Goal: Check status: Check status

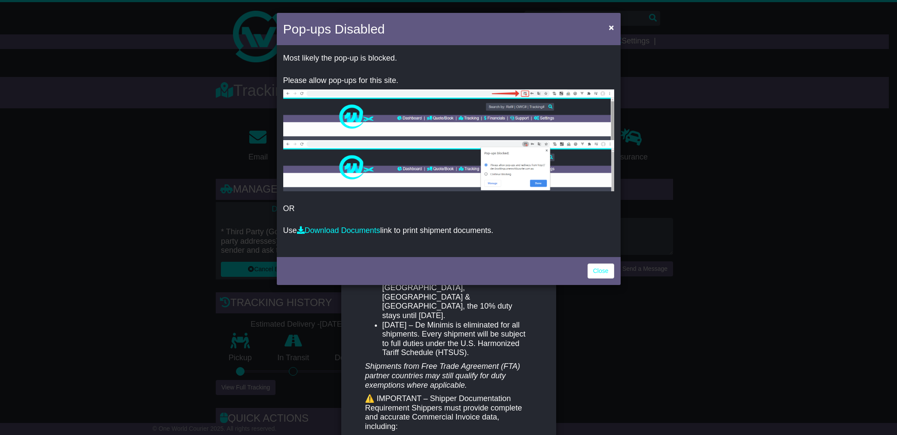
click at [603, 271] on link "Close" at bounding box center [601, 270] width 27 height 15
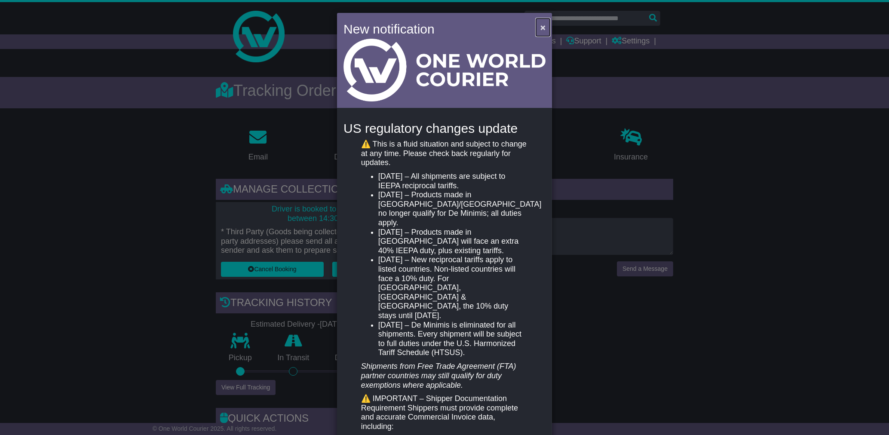
drag, startPoint x: 542, startPoint y: 27, endPoint x: 600, endPoint y: 124, distance: 112.9
click at [600, 124] on div "New notification × US regulatory changes update ⚠️ This is a fluid situation an…" at bounding box center [444, 217] width 889 height 435
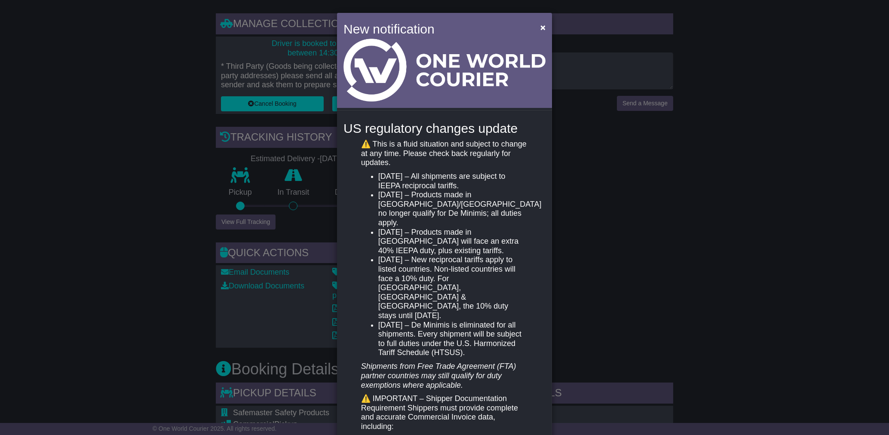
scroll to position [104, 0]
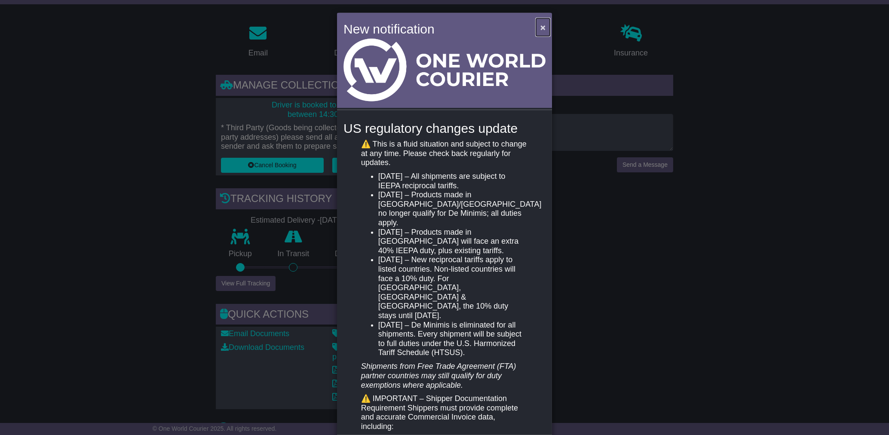
click at [542, 29] on span "×" at bounding box center [542, 27] width 5 height 10
click at [543, 28] on span "×" at bounding box center [542, 27] width 5 height 10
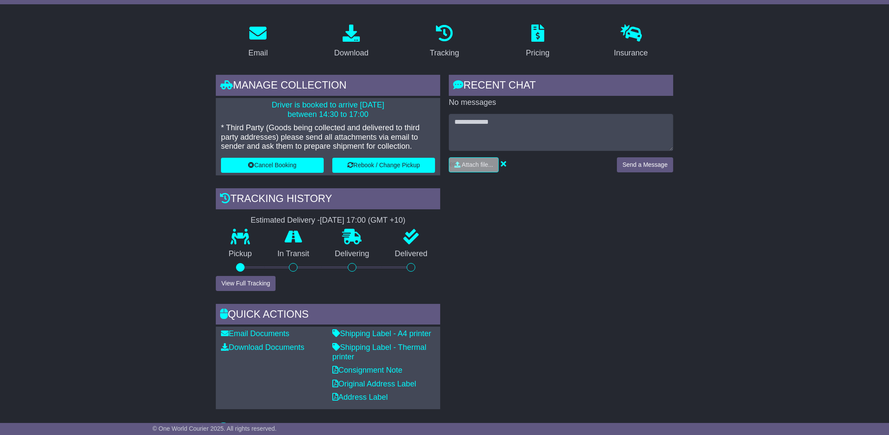
scroll to position [0, 0]
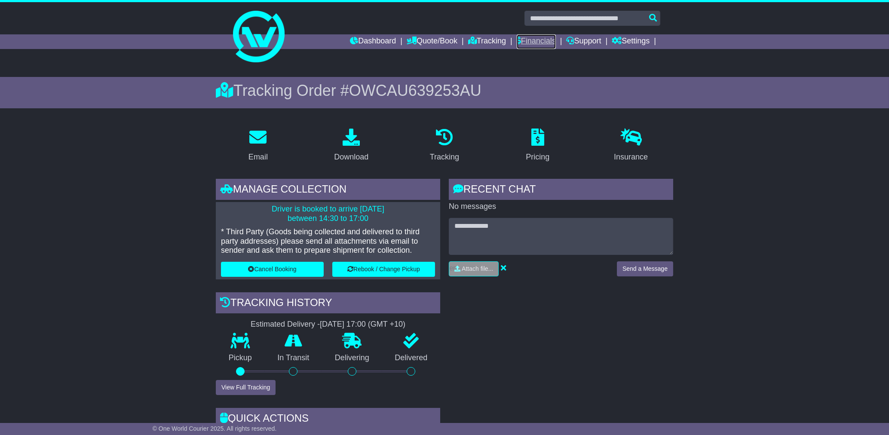
click at [530, 37] on link "Financials" at bounding box center [536, 41] width 39 height 15
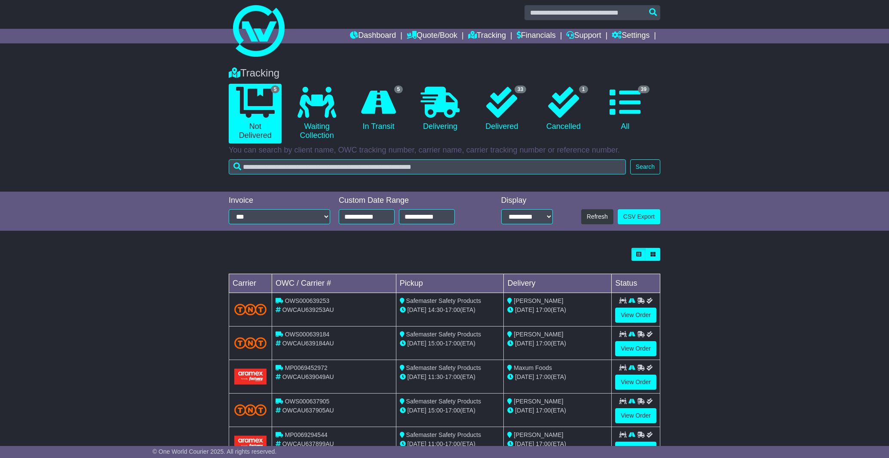
scroll to position [39, 0]
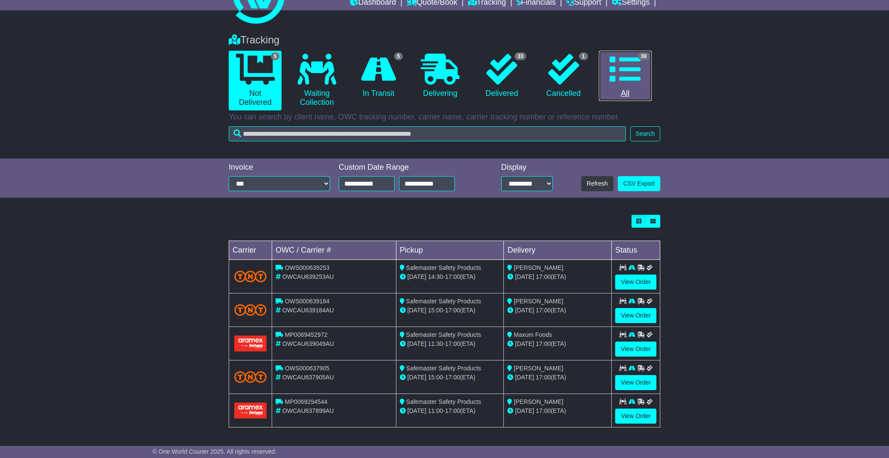
click at [621, 83] on icon at bounding box center [624, 69] width 31 height 31
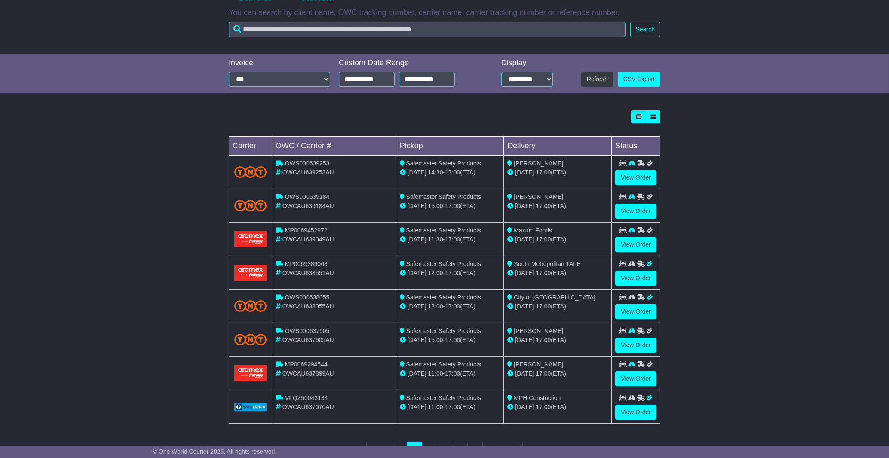
scroll to position [146, 0]
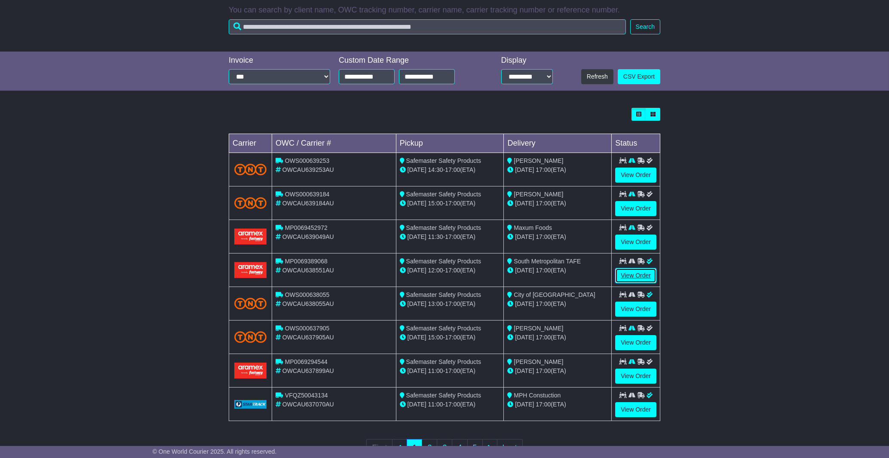
click at [637, 277] on link "View Order" at bounding box center [635, 275] width 41 height 15
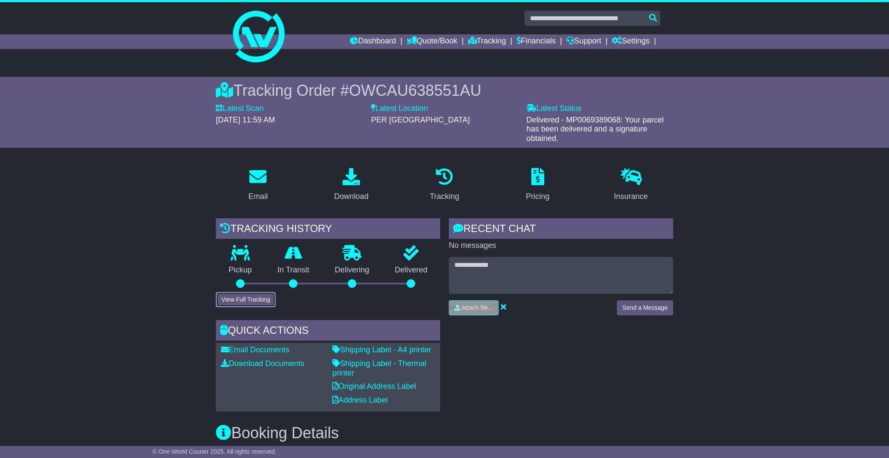
click at [263, 300] on button "View Full Tracking" at bounding box center [246, 299] width 60 height 15
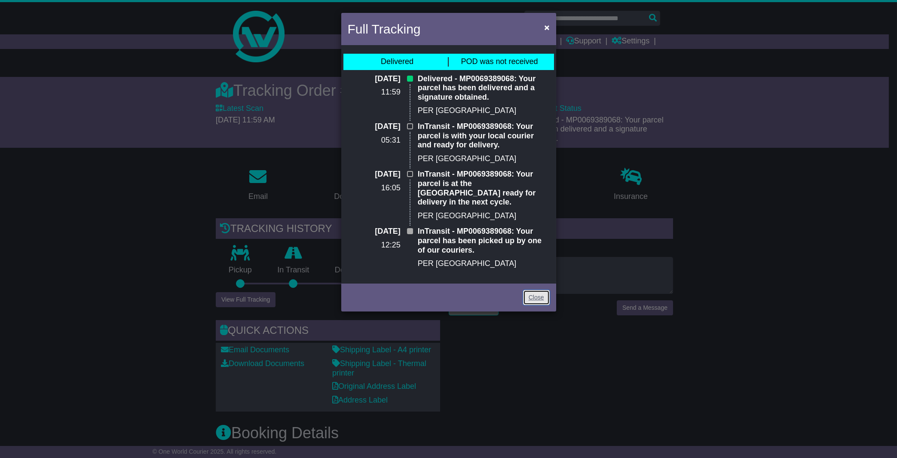
click at [541, 290] on link "Close" at bounding box center [536, 297] width 27 height 15
